Goal: Task Accomplishment & Management: Manage account settings

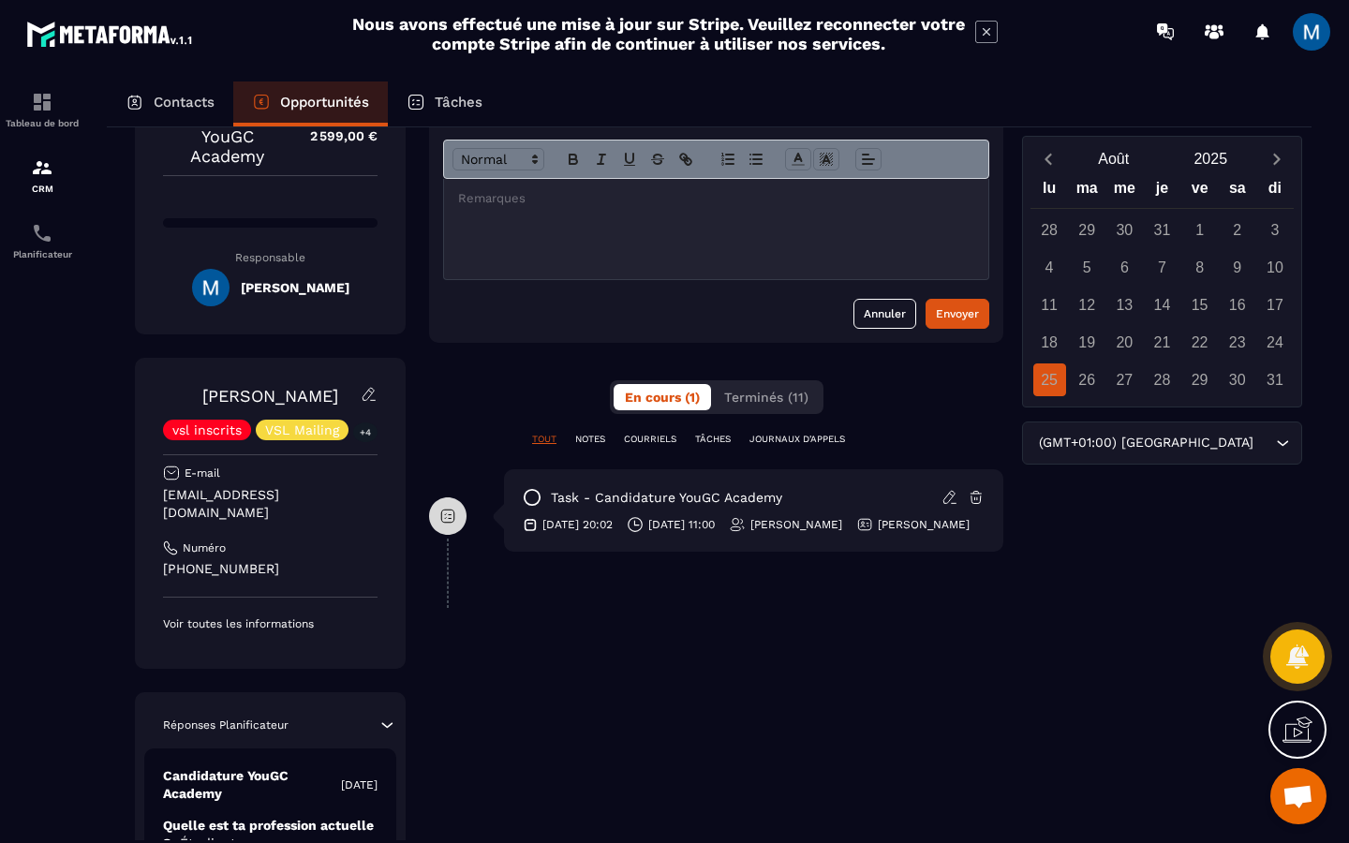
scroll to position [77, 0]
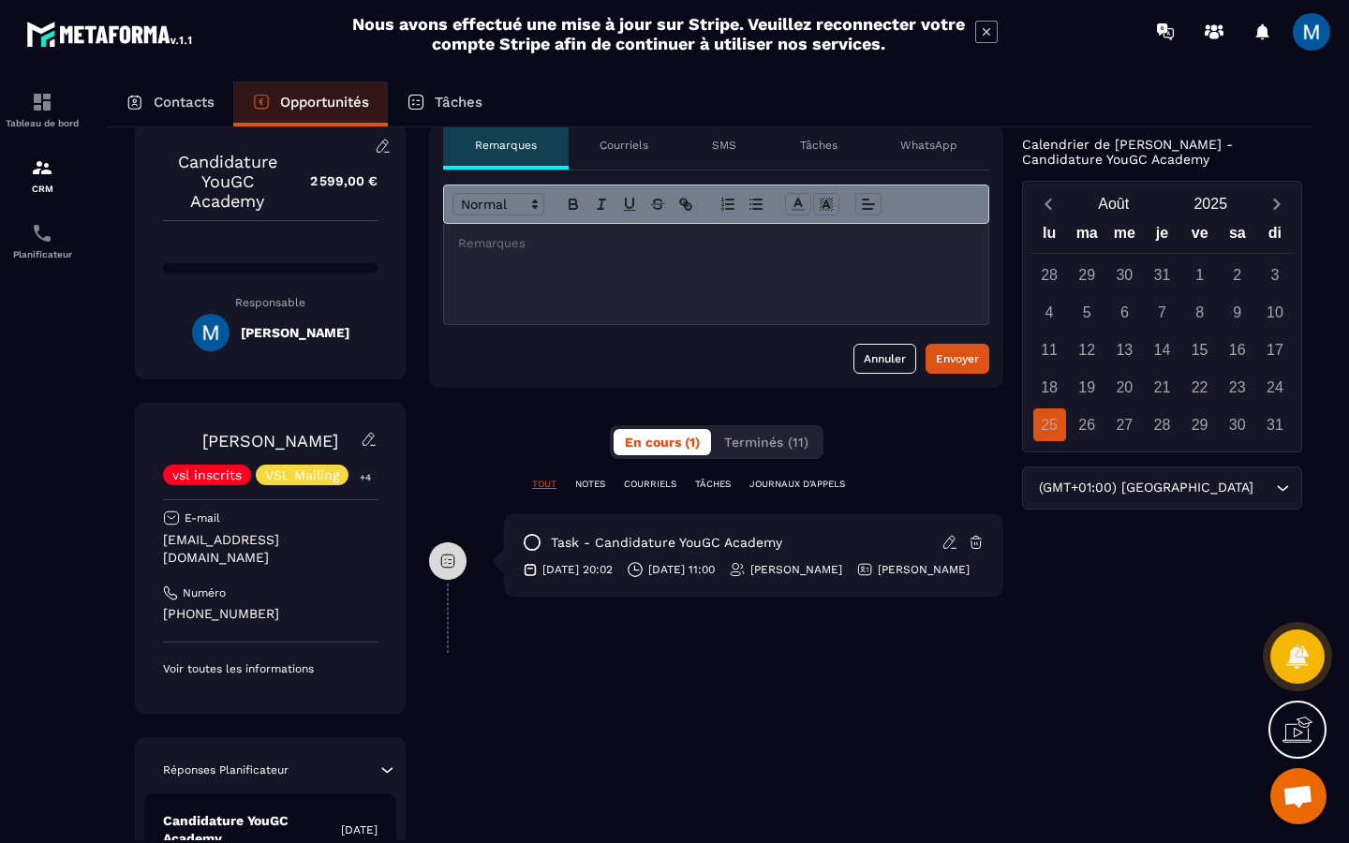
click at [646, 277] on div at bounding box center [716, 274] width 544 height 100
click at [964, 364] on div "Envoyer" at bounding box center [957, 358] width 43 height 19
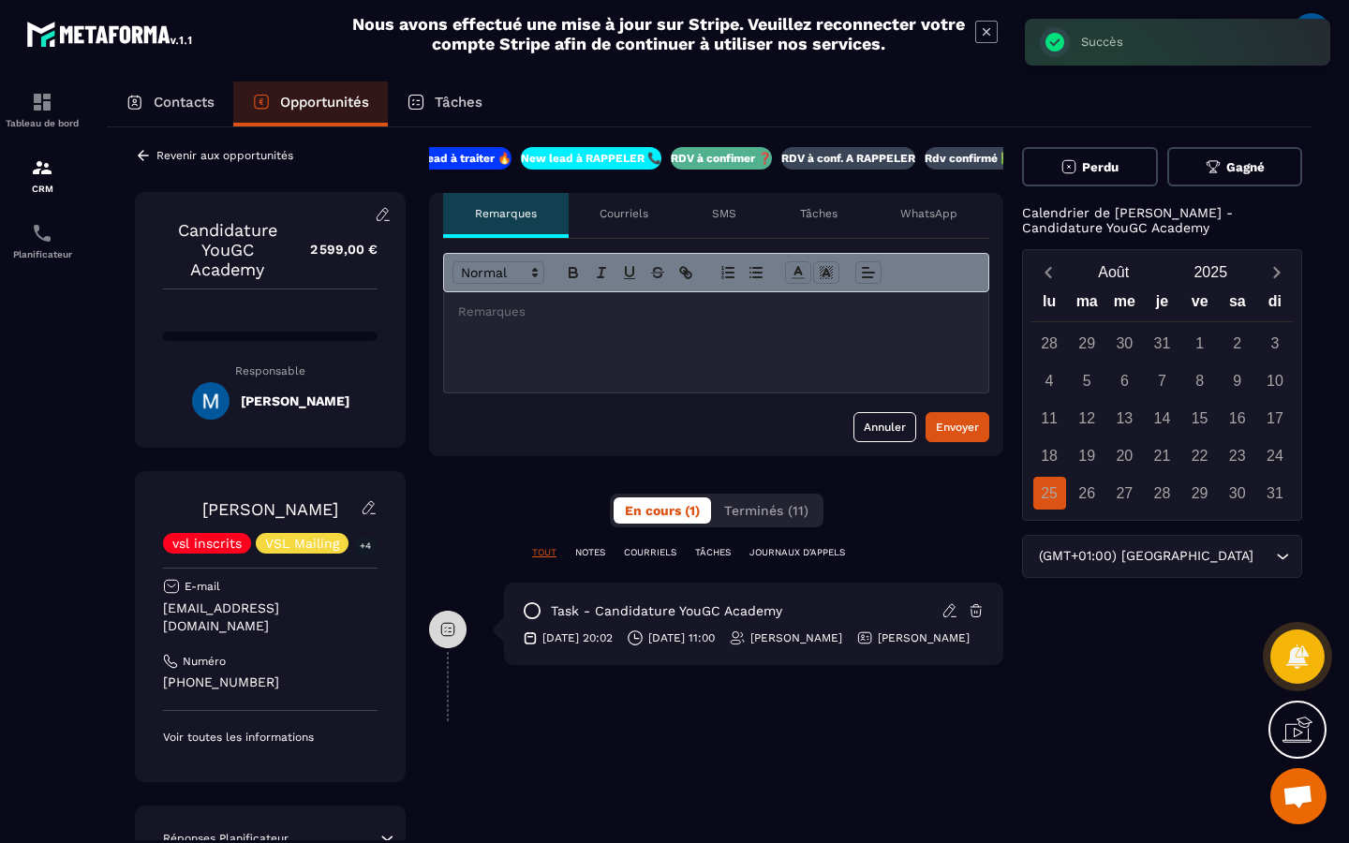
scroll to position [0, 0]
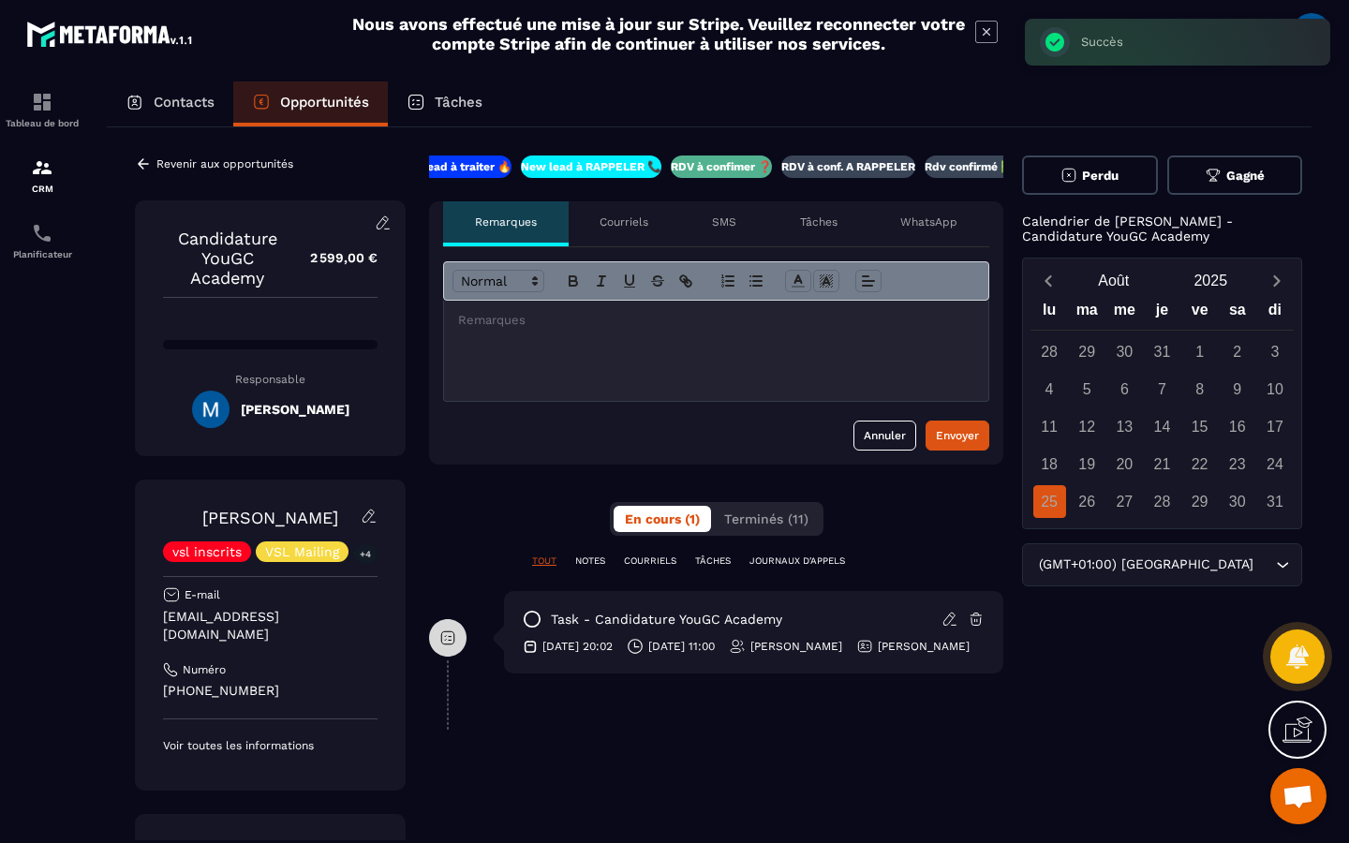
click at [139, 161] on icon at bounding box center [143, 164] width 17 height 17
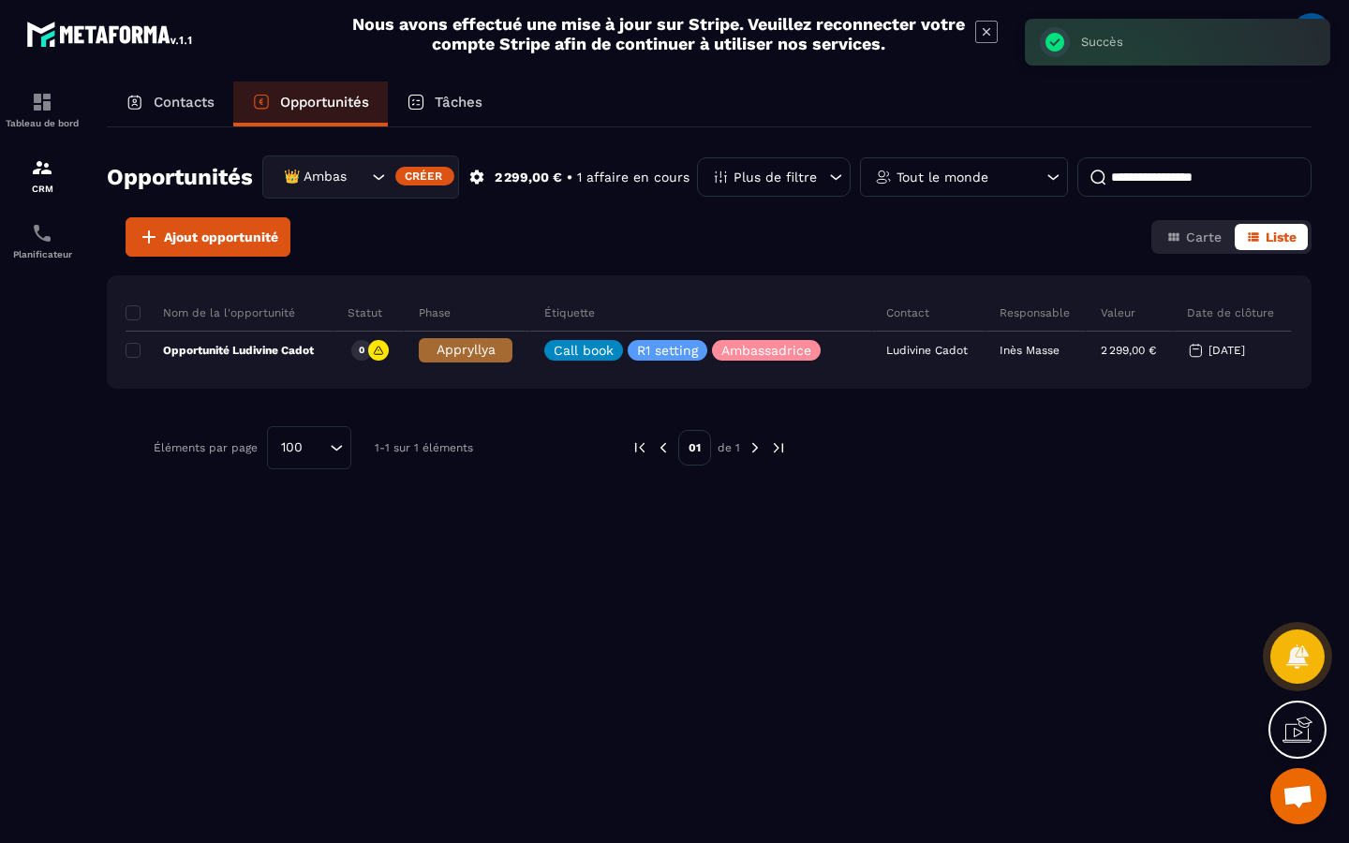
click at [376, 179] on icon "Search for option" at bounding box center [378, 177] width 19 height 19
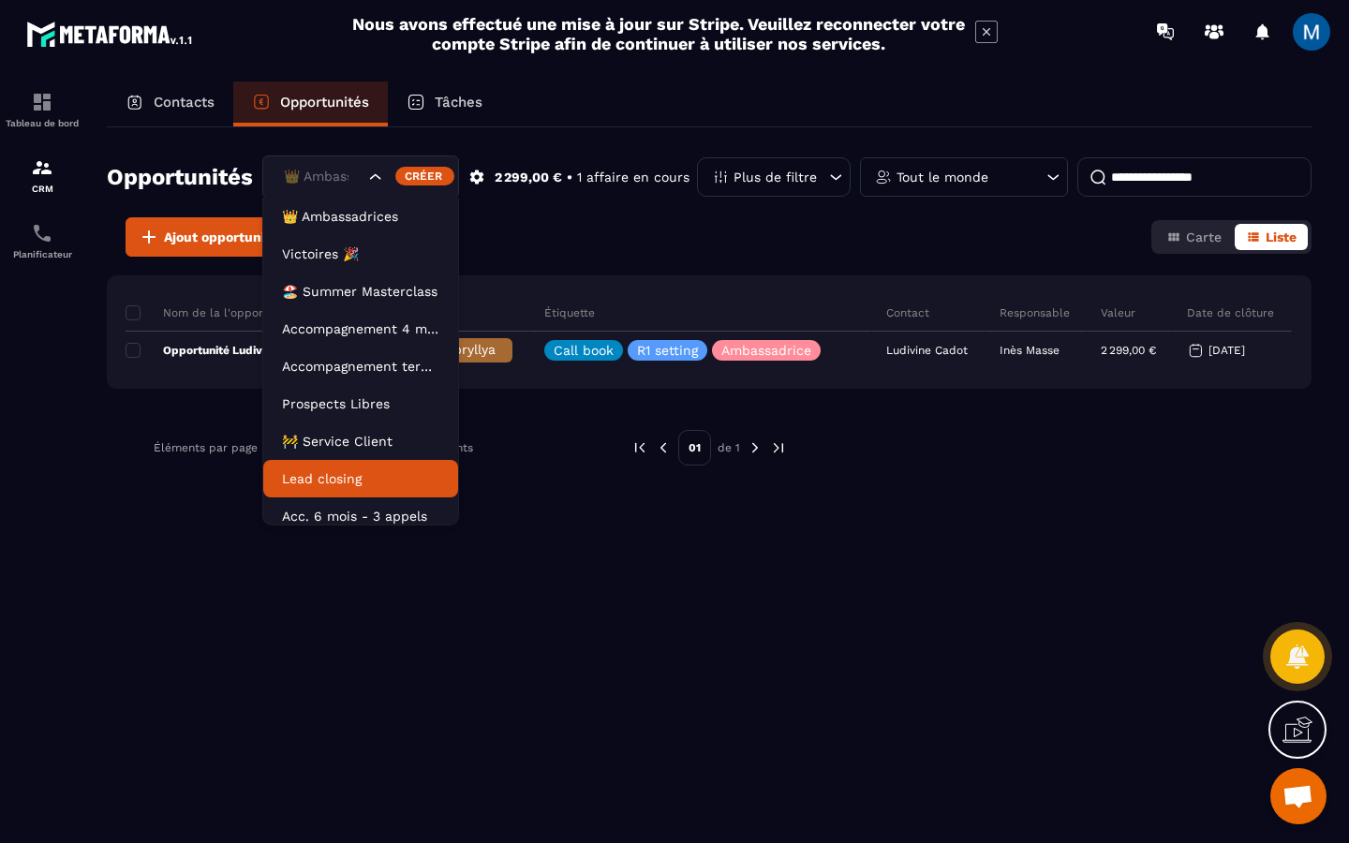
click at [369, 471] on p "Lead closing" at bounding box center [360, 478] width 157 height 19
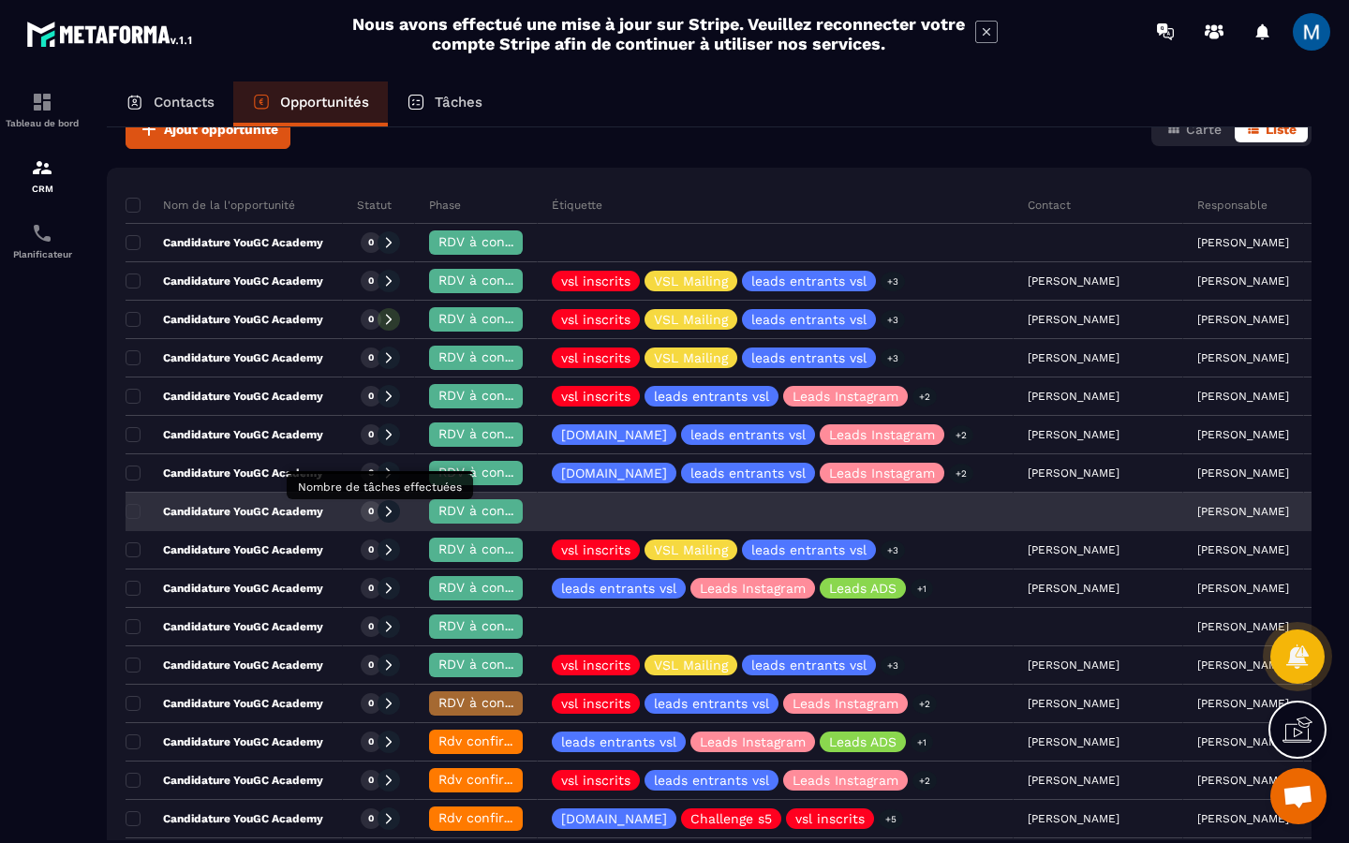
scroll to position [141, 0]
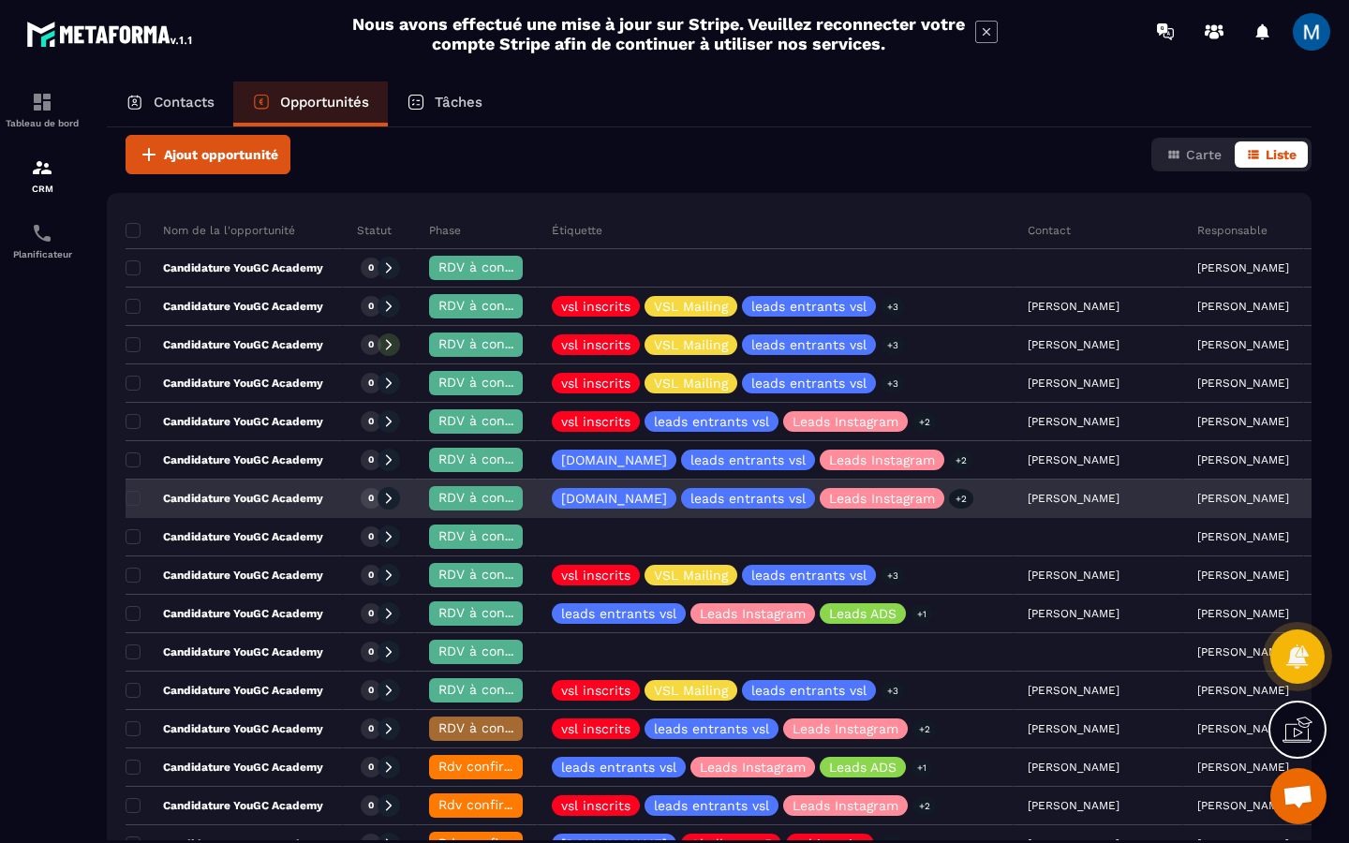
click at [275, 497] on p "Candidature YouGC Academy" at bounding box center [225, 498] width 198 height 15
